Goal: Task Accomplishment & Management: Manage account settings

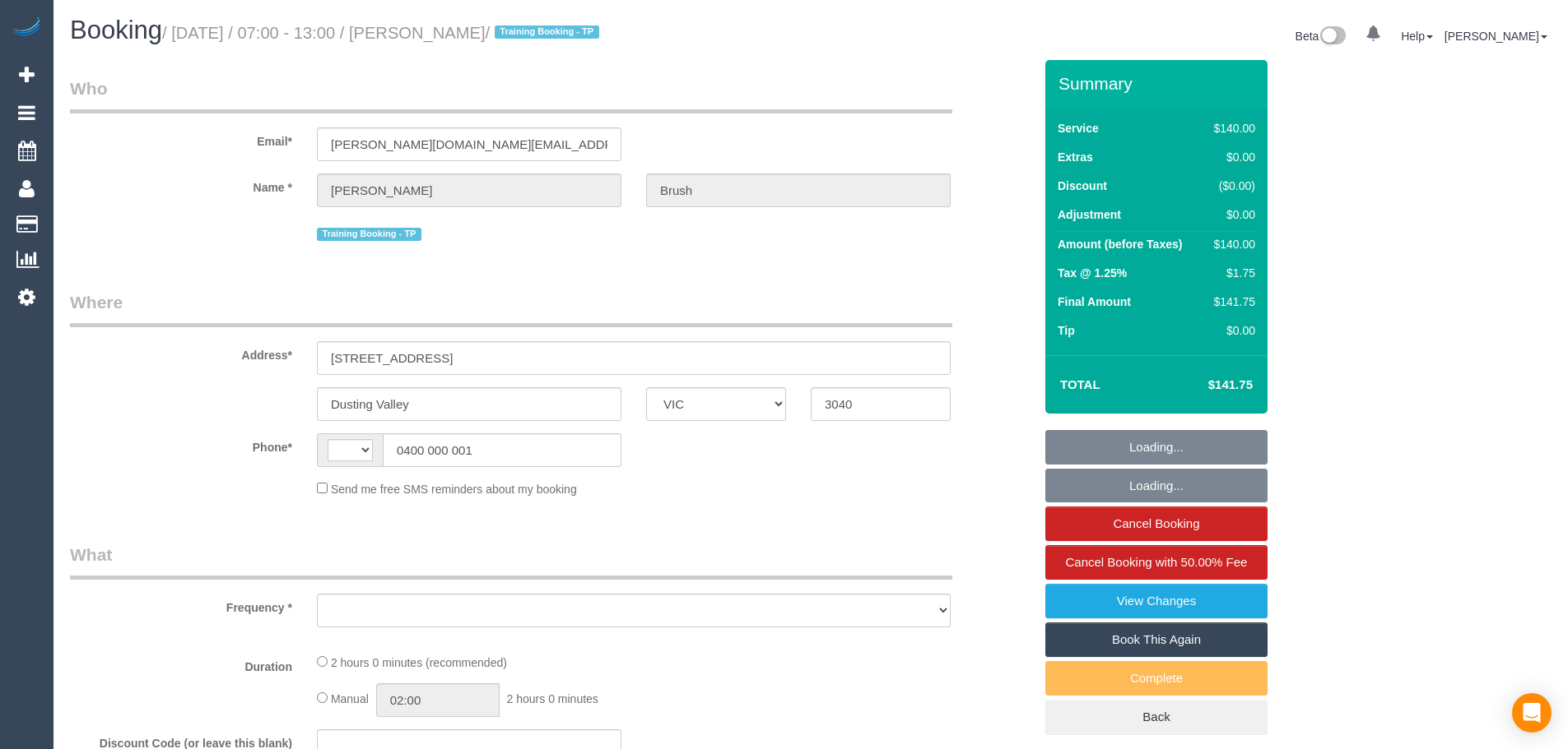
select select "VIC"
select select "string:AU"
select select "object:278"
select select "number:27"
select select "number:14"
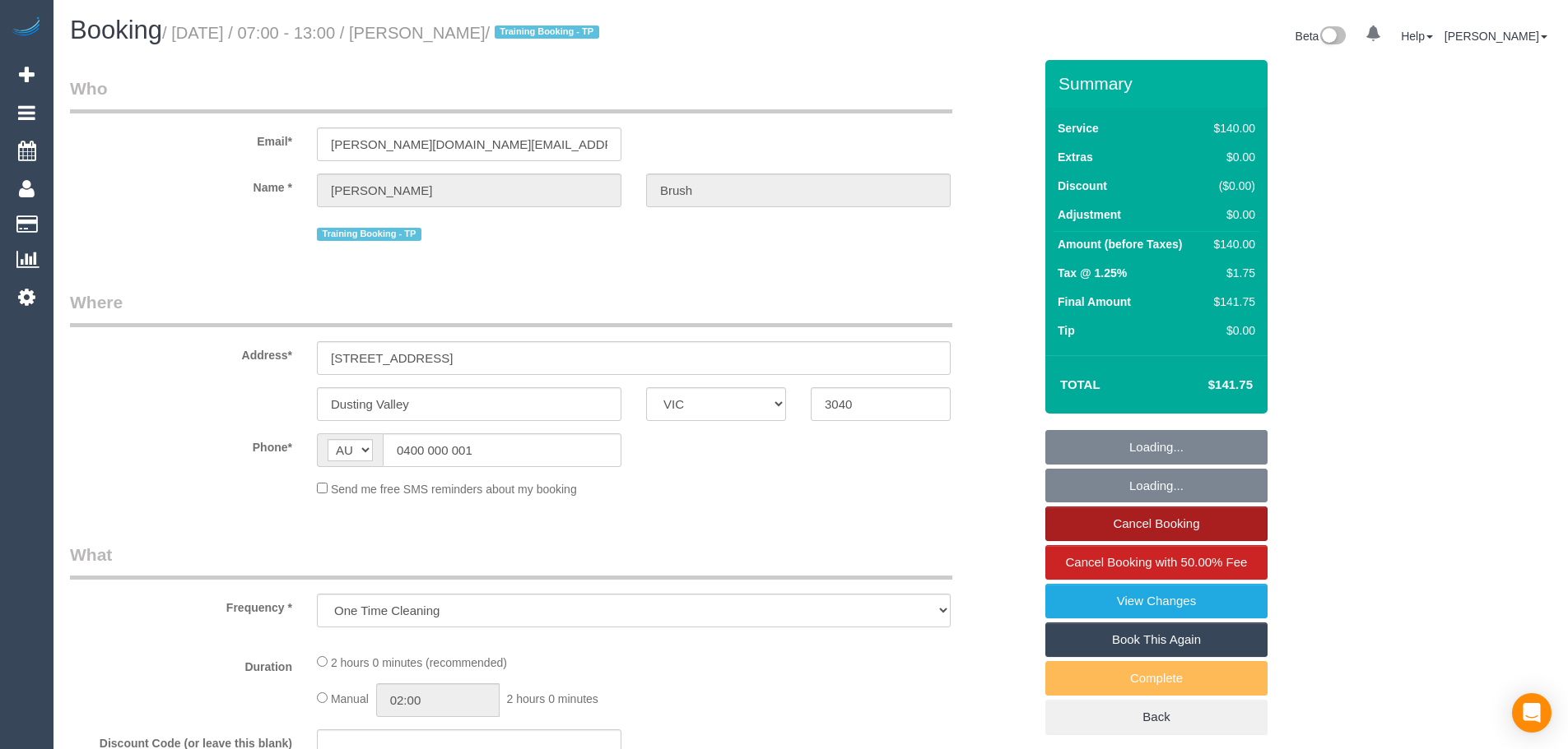
select select "number:19"
select select "number:25"
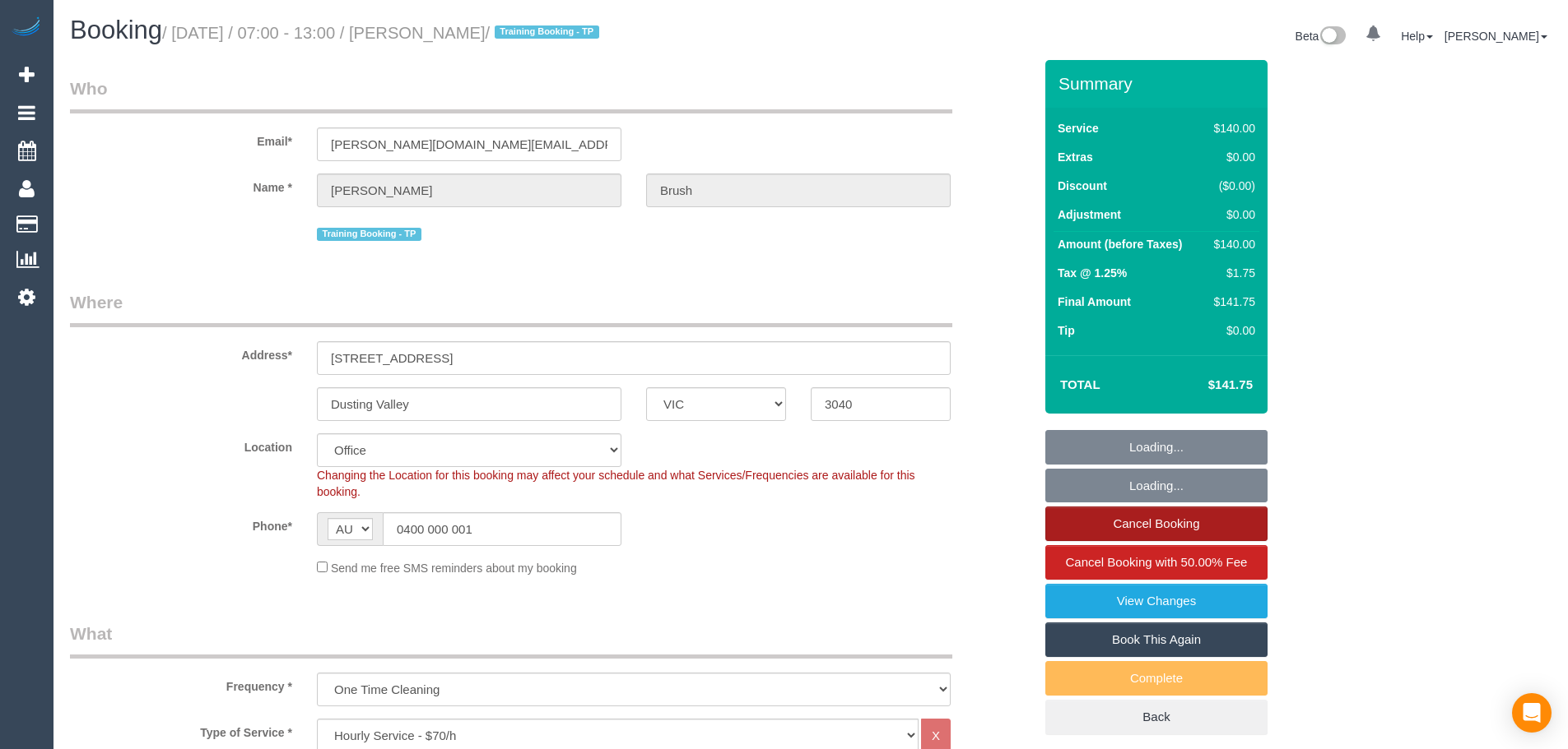
select select "object:856"
click at [1154, 533] on link "Cancel Booking" at bounding box center [1156, 524] width 222 height 35
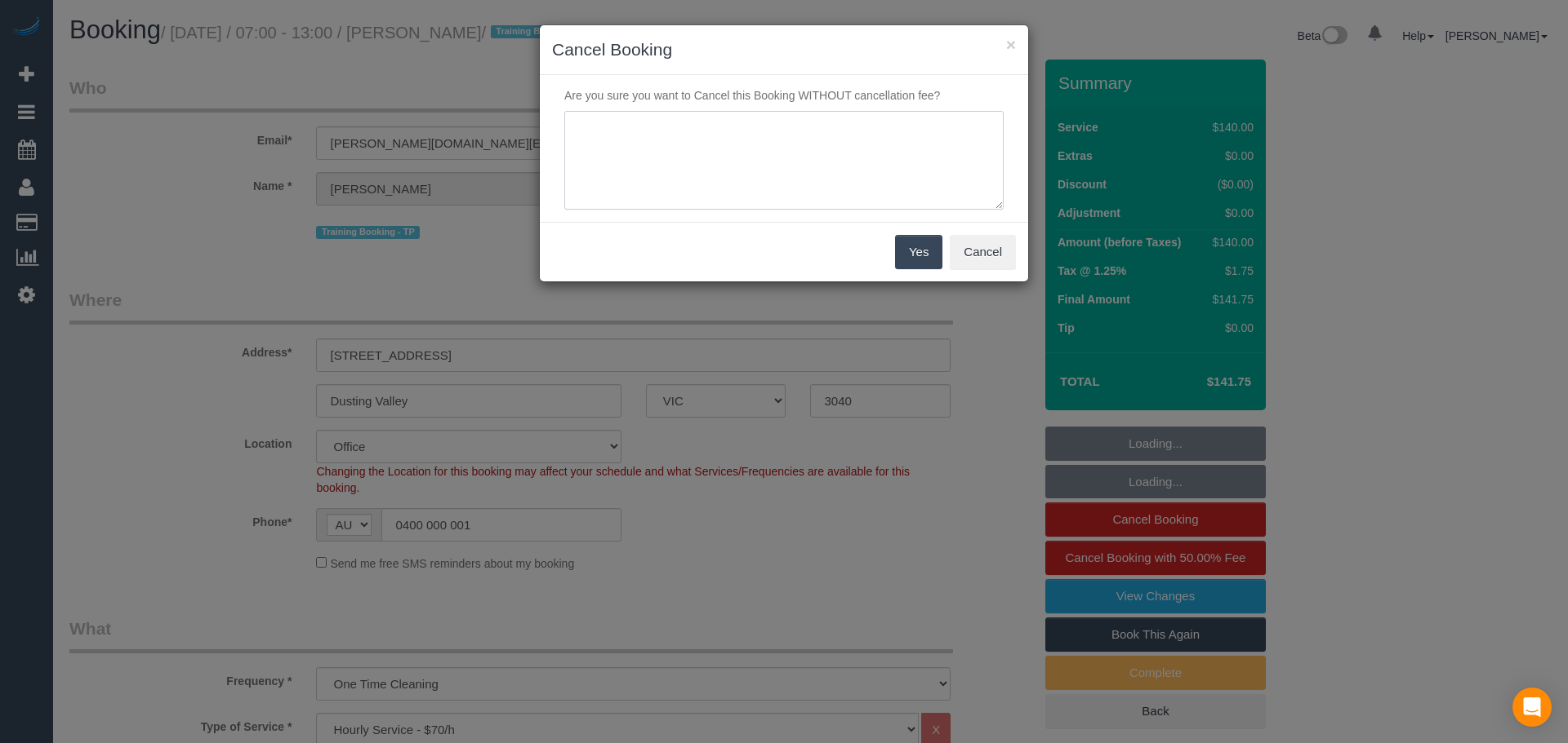
click at [722, 129] on textarea at bounding box center [783, 160] width 439 height 99
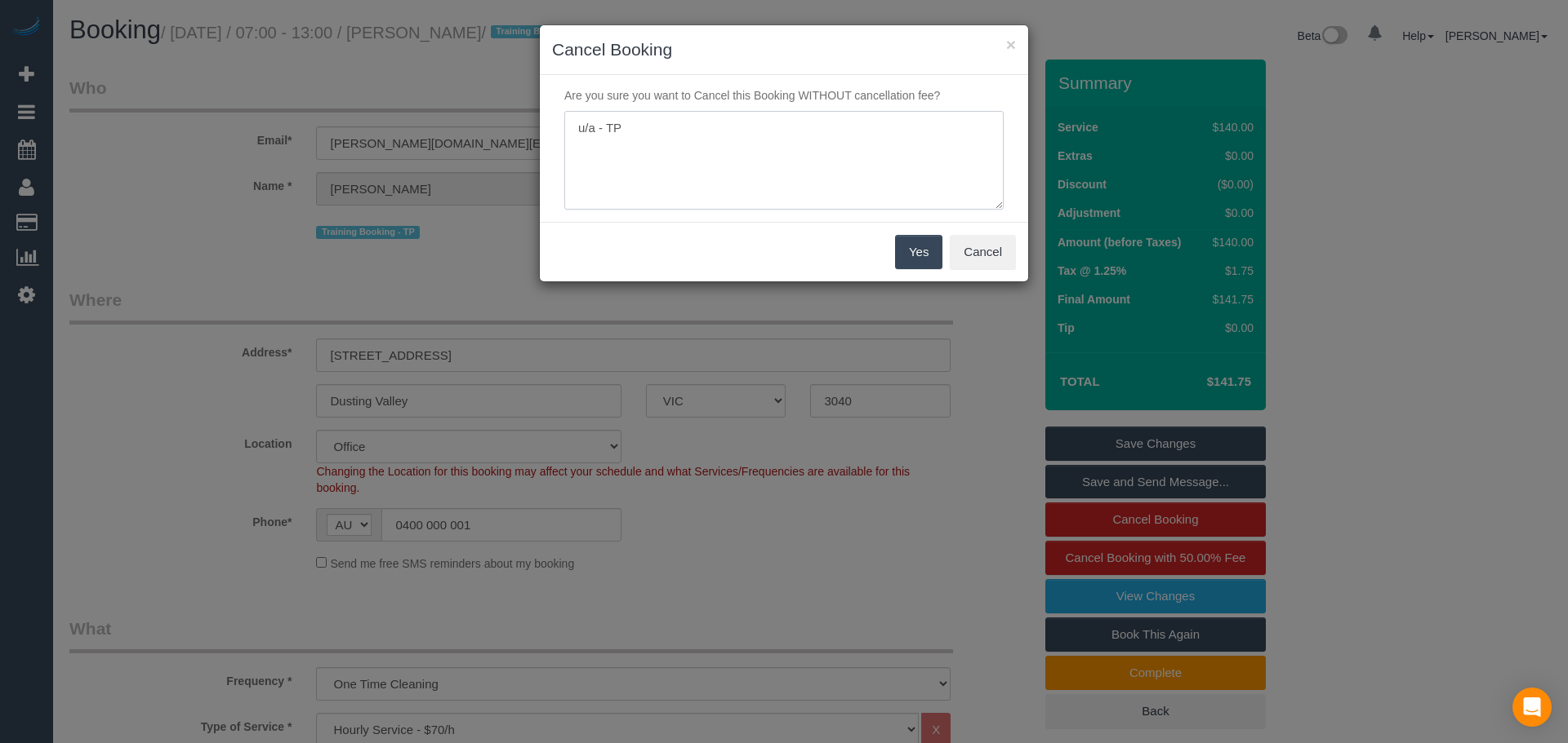
drag, startPoint x: 722, startPoint y: 129, endPoint x: 416, endPoint y: 93, distance: 308.1
click at [416, 93] on div "× Cancel Booking Are you sure you want to Cancel this Booking WITHOUT cancellat…" at bounding box center [784, 372] width 1568 height 743
paste textarea
type textarea "u/a - TP"
click at [925, 247] on button "Yes" at bounding box center [918, 253] width 47 height 35
